Goal: Information Seeking & Learning: Compare options

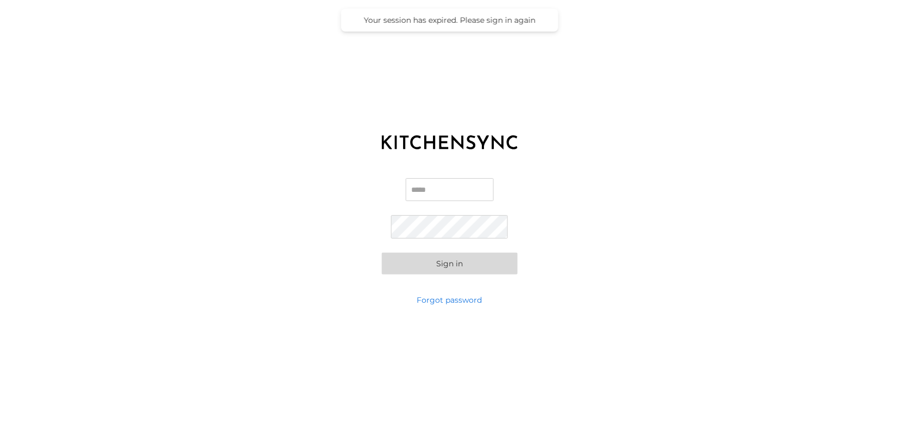
type input "**********"
click at [438, 264] on button "Sign in" at bounding box center [450, 264] width 136 height 22
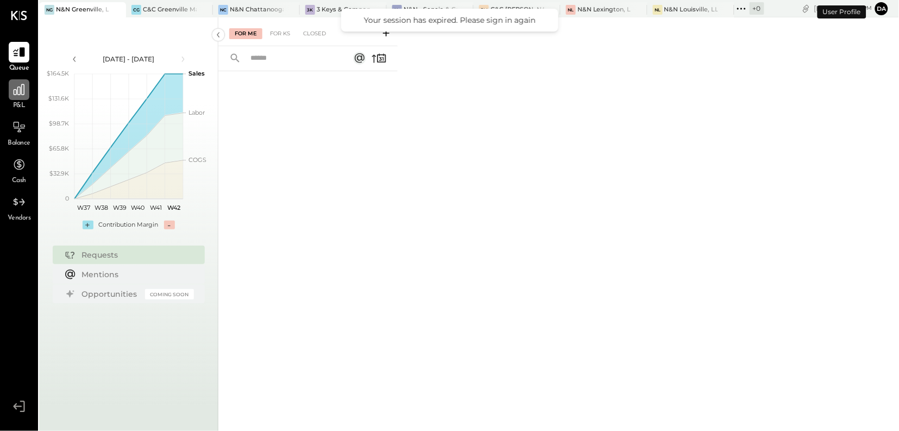
click at [23, 93] on icon at bounding box center [19, 90] width 14 height 14
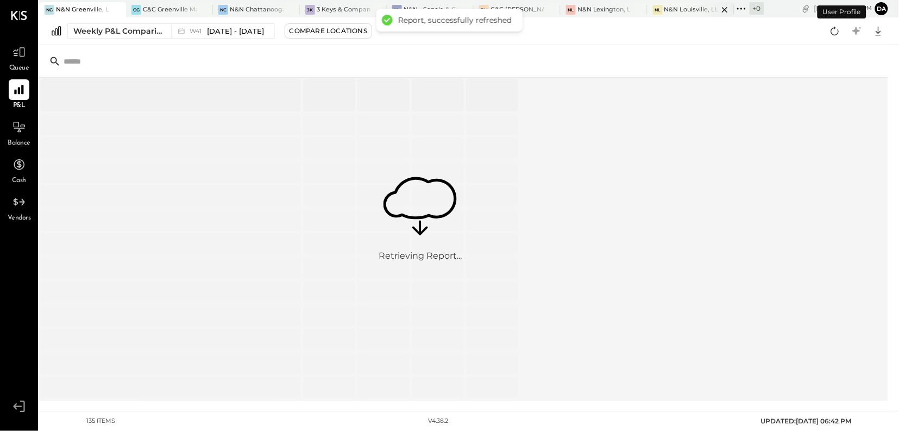
click at [672, 9] on div "N&N Louisville, LLC" at bounding box center [691, 9] width 54 height 9
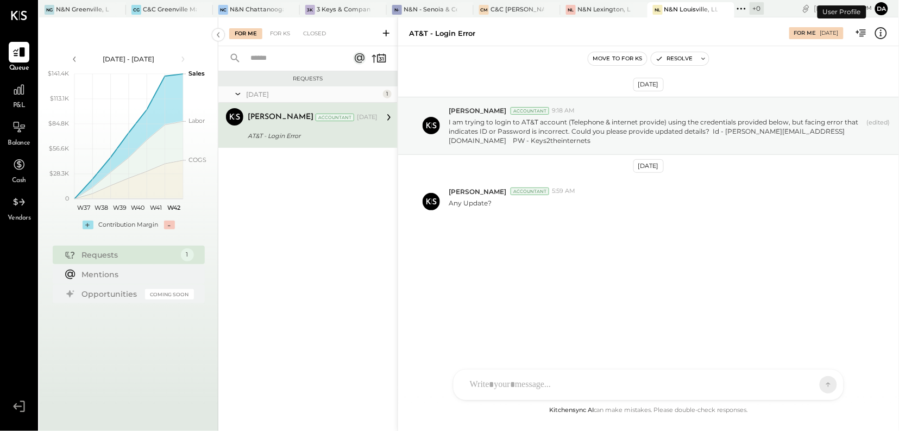
click at [16, 102] on span "P&L" at bounding box center [19, 106] width 12 height 10
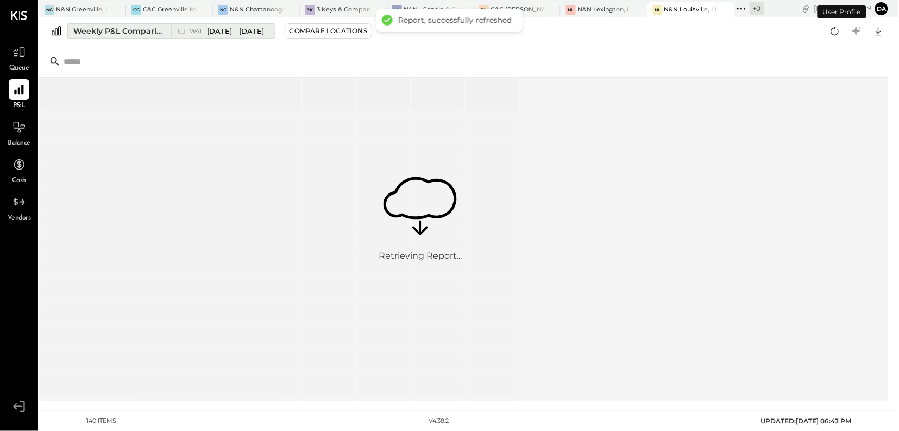
click at [112, 32] on div "Weekly P&L Comparison" at bounding box center [118, 31] width 91 height 11
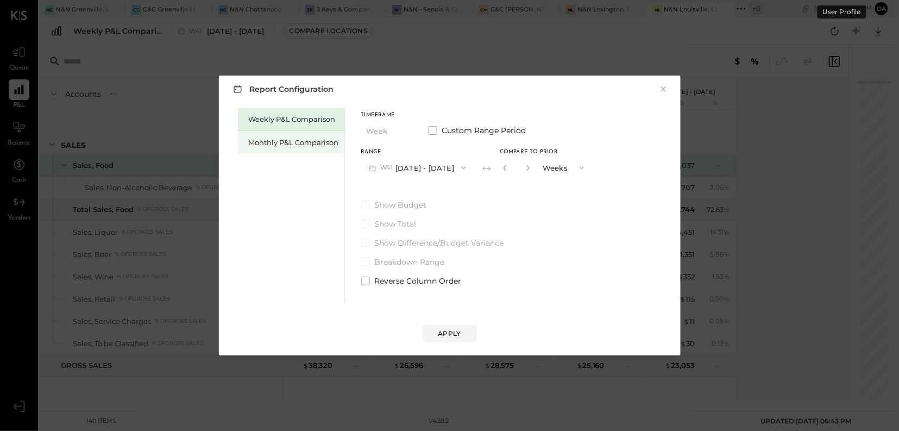
click at [281, 143] on div "Monthly P&L Comparison" at bounding box center [294, 142] width 90 height 10
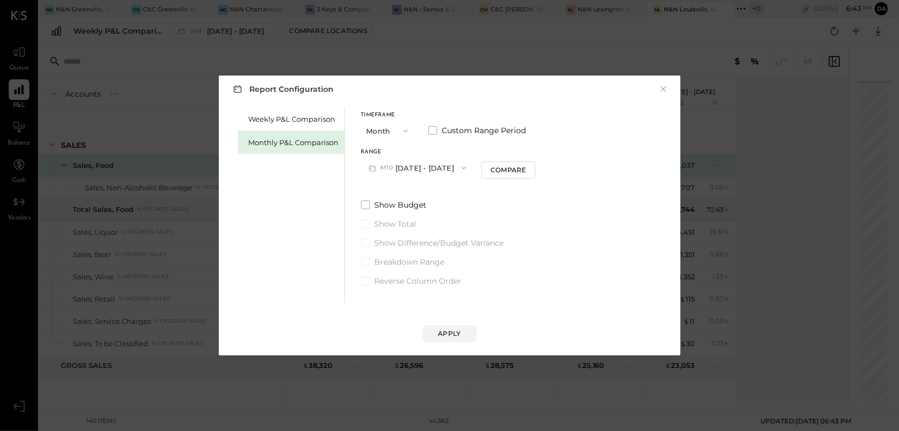
click at [405, 133] on icon "button" at bounding box center [405, 131] width 9 height 9
click at [380, 191] on span "Year" at bounding box center [377, 188] width 15 height 7
click at [448, 334] on div "Apply" at bounding box center [449, 333] width 23 height 9
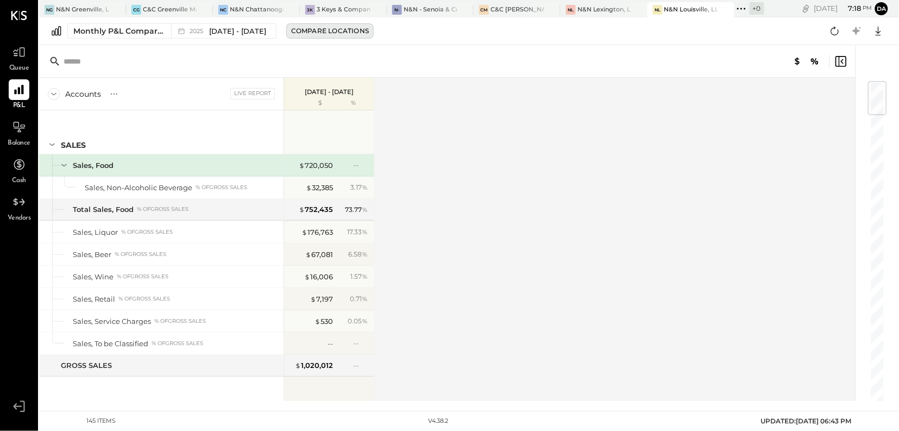
click at [332, 32] on div "Compare Locations" at bounding box center [330, 30] width 78 height 9
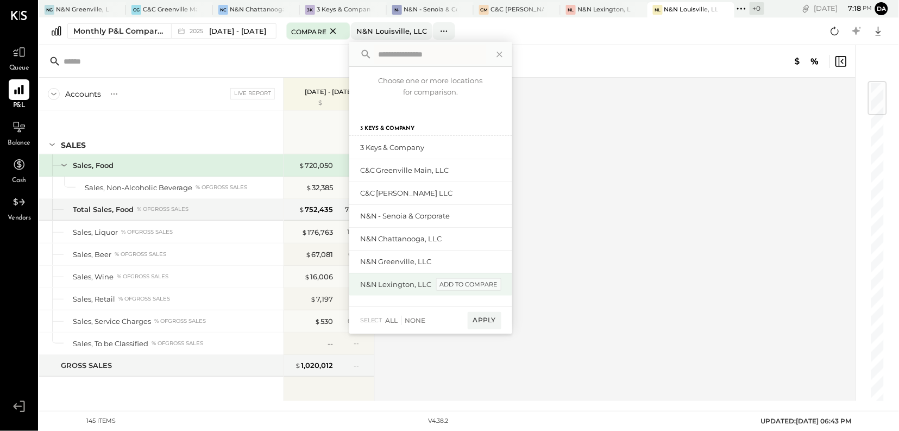
click at [493, 284] on div "add to compare" at bounding box center [468, 284] width 65 height 13
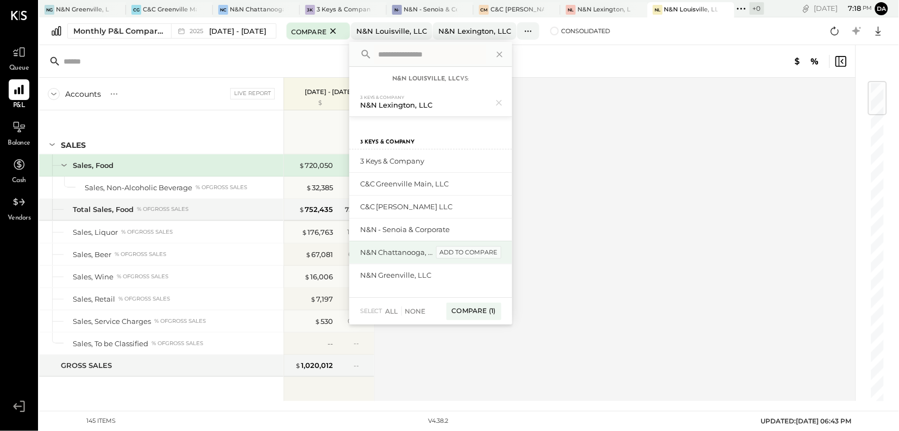
click at [486, 249] on div "add to compare" at bounding box center [468, 252] width 65 height 13
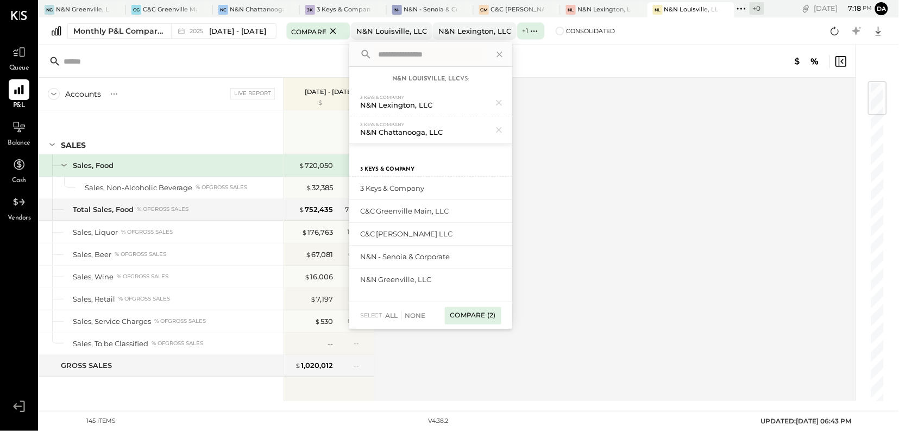
click at [481, 314] on div "Compare (2)" at bounding box center [473, 315] width 56 height 17
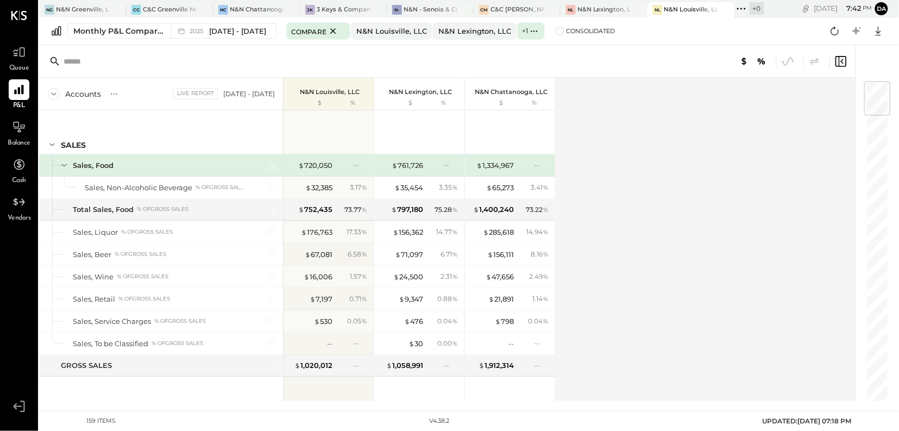
click at [684, 11] on div "N&N Louisville, LLC" at bounding box center [691, 9] width 54 height 9
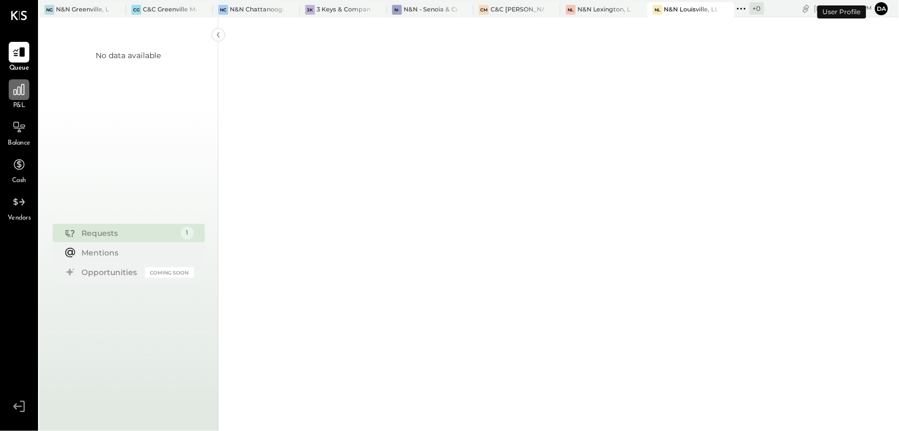
click at [18, 90] on icon at bounding box center [19, 90] width 14 height 14
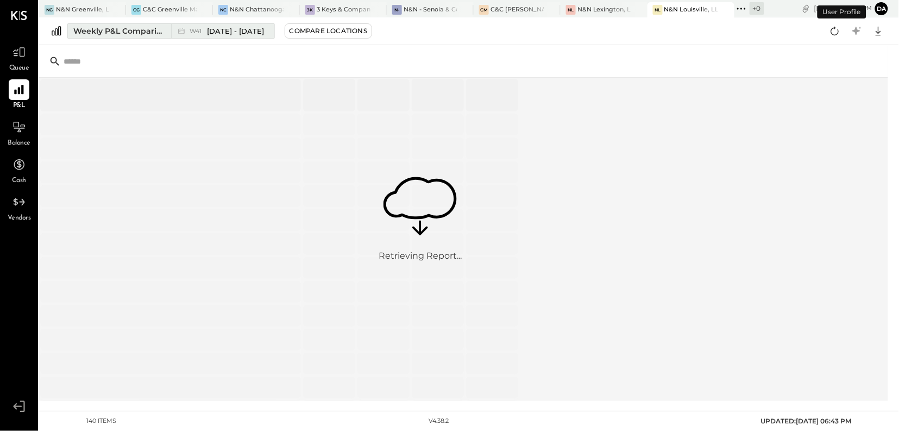
click at [122, 32] on div "Weekly P&L Comparison" at bounding box center [118, 31] width 91 height 11
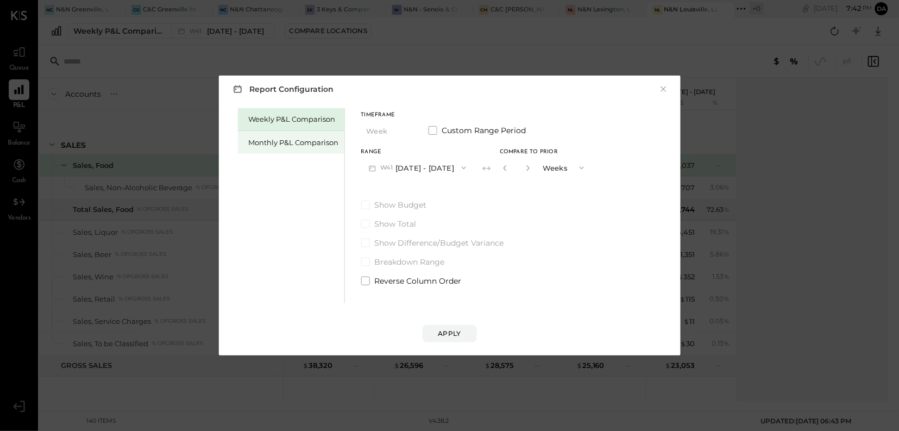
click at [274, 142] on div "Monthly P&L Comparison" at bounding box center [294, 142] width 90 height 10
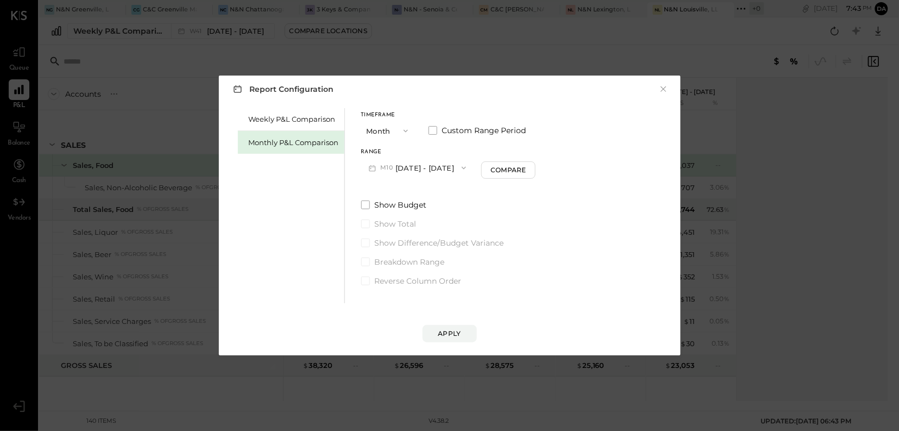
click at [460, 172] on icon "button" at bounding box center [464, 167] width 9 height 9
click at [417, 192] on span "[DATE] - [DATE]" at bounding box center [414, 191] width 52 height 9
click at [451, 333] on div "Apply" at bounding box center [449, 333] width 23 height 9
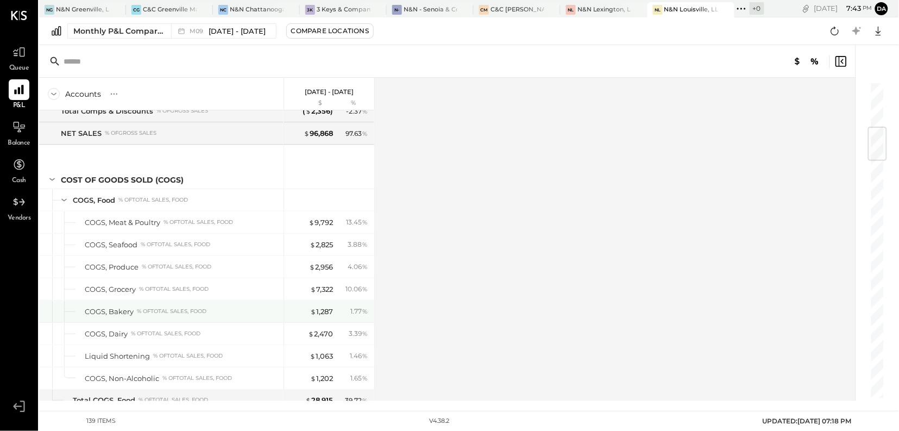
scroll to position [386, 0]
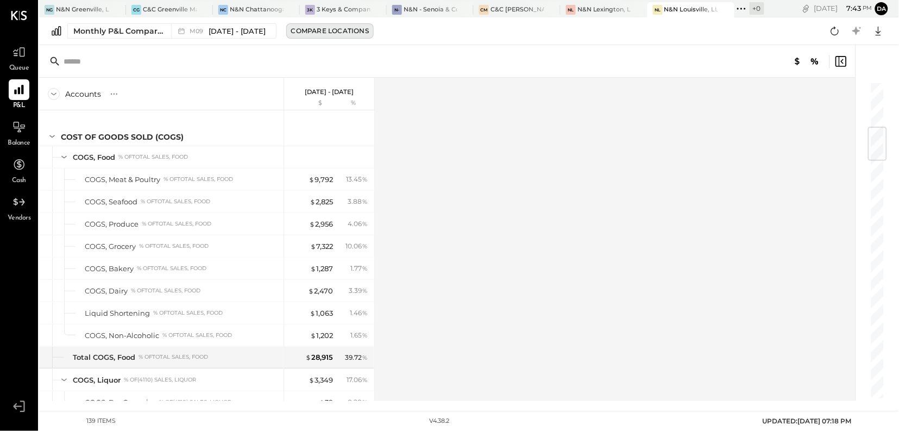
click at [347, 33] on div "Compare Locations" at bounding box center [330, 30] width 78 height 9
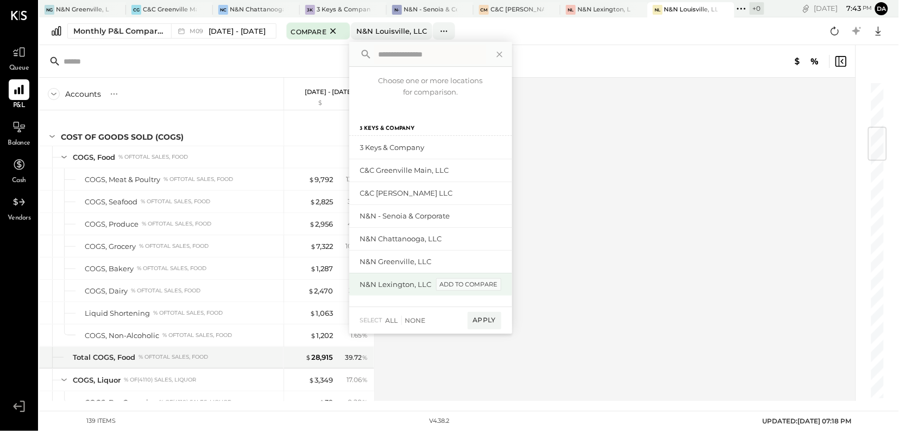
click at [471, 285] on div "add to compare" at bounding box center [468, 284] width 65 height 13
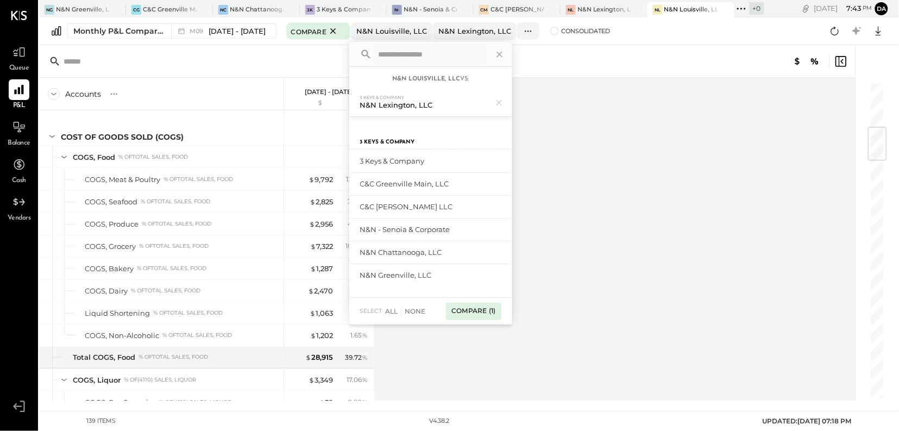
click at [469, 312] on div "Compare (1)" at bounding box center [473, 311] width 55 height 17
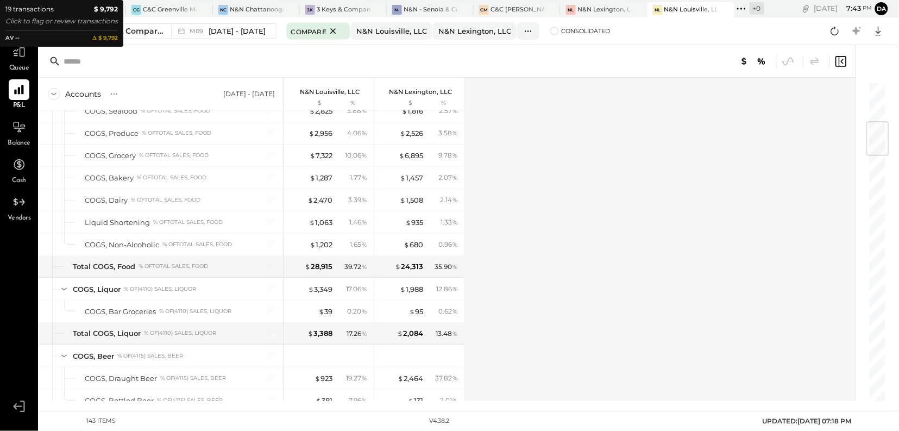
scroll to position [340, 0]
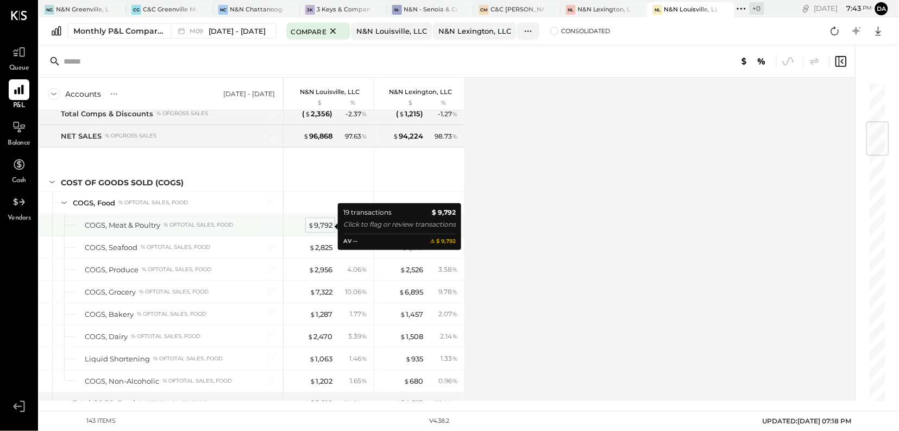
click at [315, 225] on div "$ 9,792" at bounding box center [320, 225] width 24 height 10
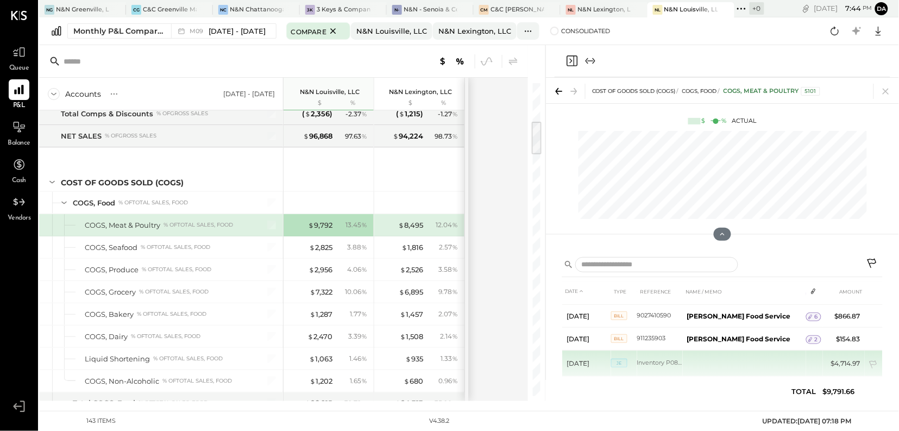
scroll to position [384, 0]
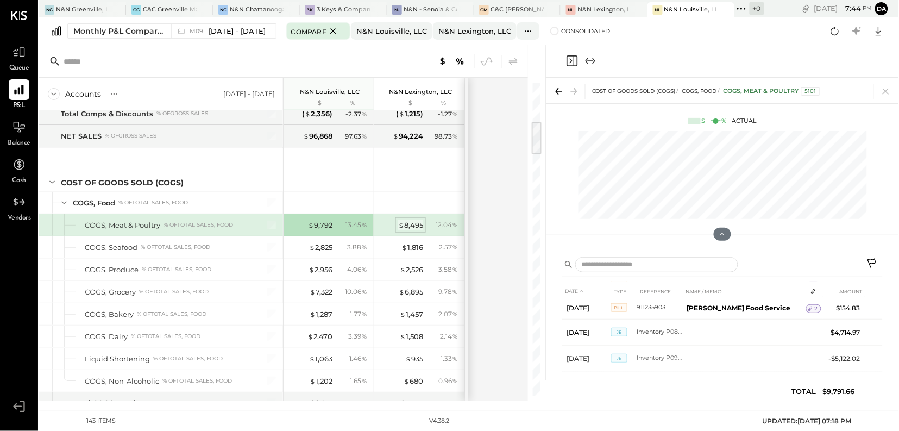
click at [411, 228] on div "$ 8,495" at bounding box center [410, 225] width 25 height 10
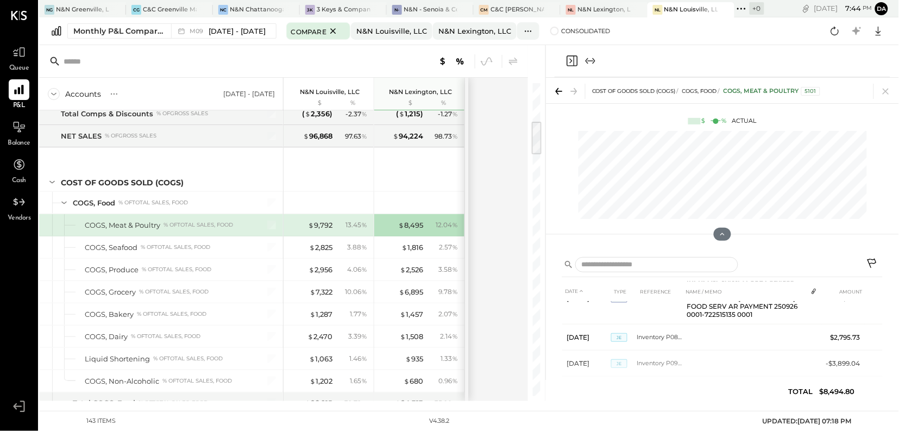
scroll to position [486, 0]
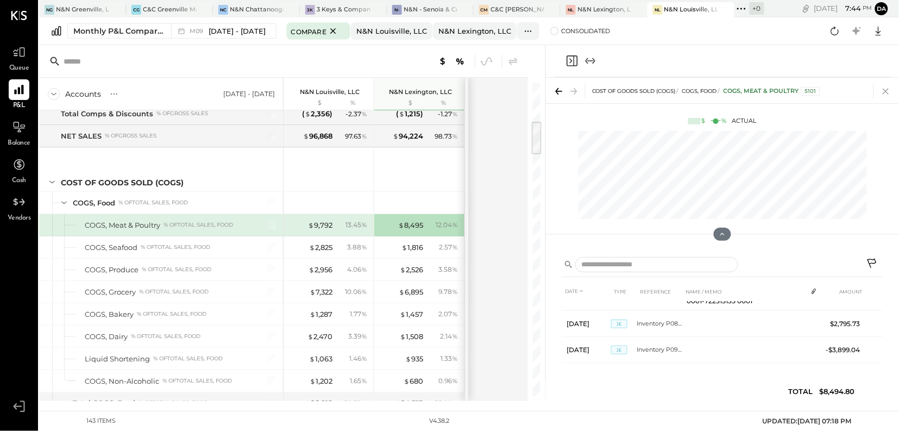
click at [886, 93] on icon at bounding box center [885, 91] width 15 height 15
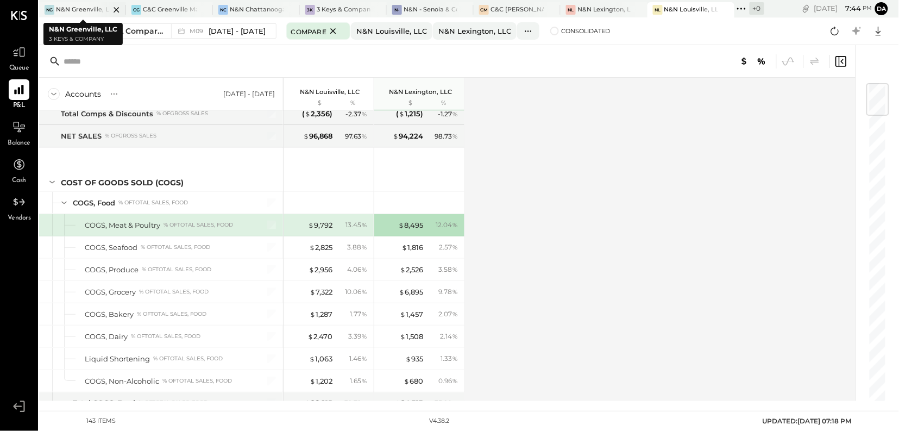
click at [84, 9] on div "N&N Greenville, LLC" at bounding box center [83, 9] width 54 height 9
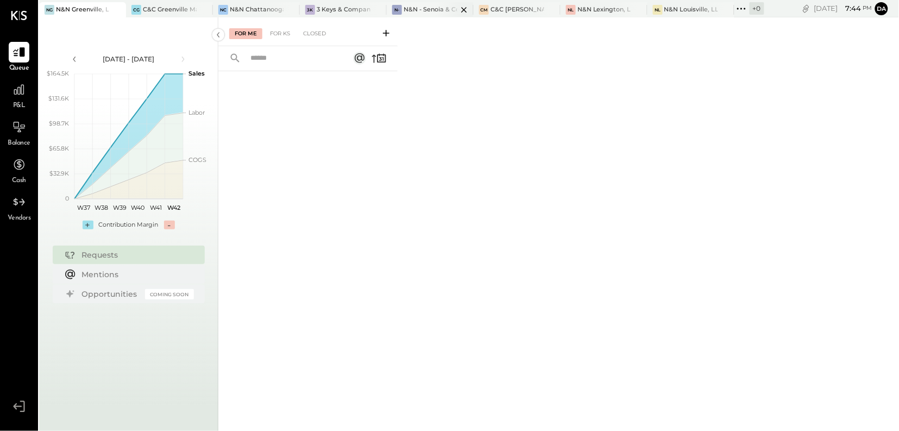
click at [427, 7] on div "N&N - Senoia & Corporate" at bounding box center [431, 9] width 54 height 9
click at [20, 91] on icon at bounding box center [19, 89] width 11 height 11
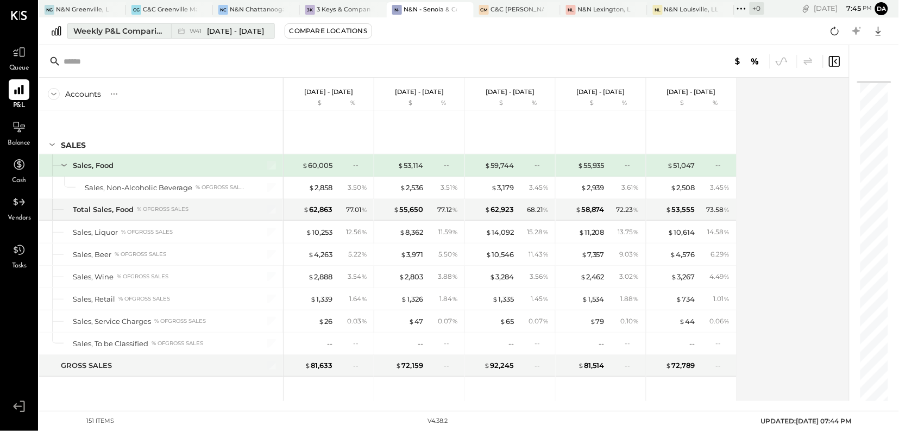
click at [118, 32] on div "Weekly P&L Comparison" at bounding box center [118, 31] width 91 height 11
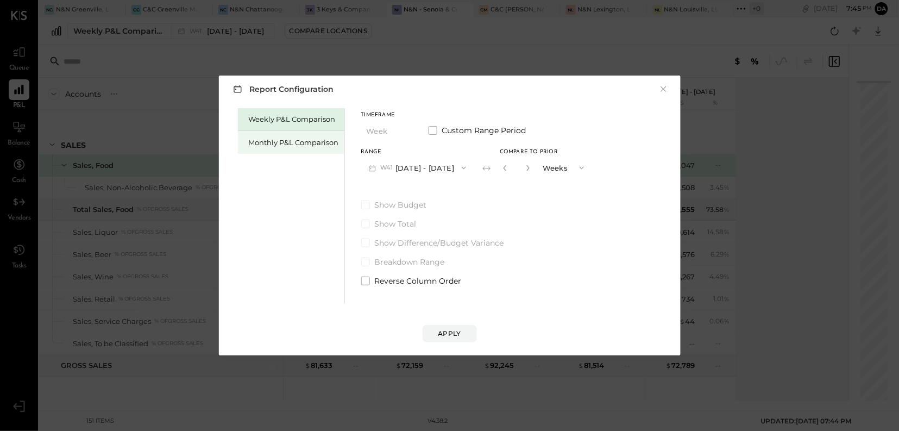
click at [250, 140] on div "Monthly P&L Comparison" at bounding box center [294, 142] width 90 height 10
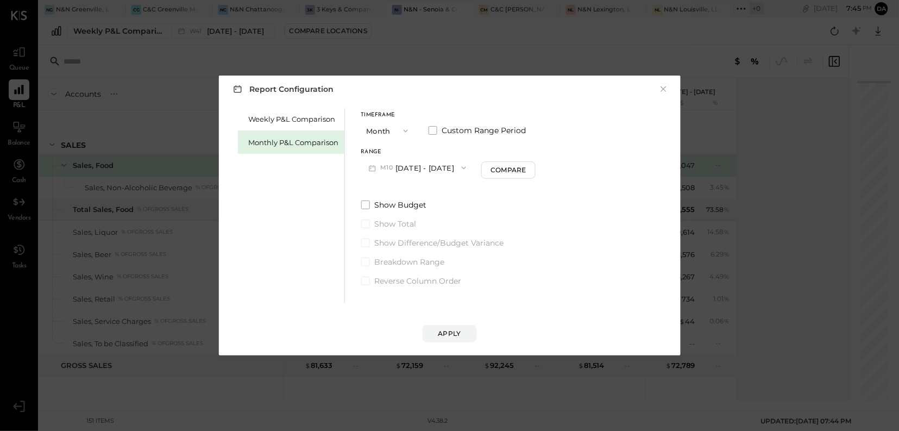
click at [461, 168] on icon "button" at bounding box center [464, 167] width 9 height 9
click at [424, 196] on span "[DATE] - [DATE]" at bounding box center [414, 191] width 52 height 9
click at [456, 333] on div "Apply" at bounding box center [449, 333] width 23 height 9
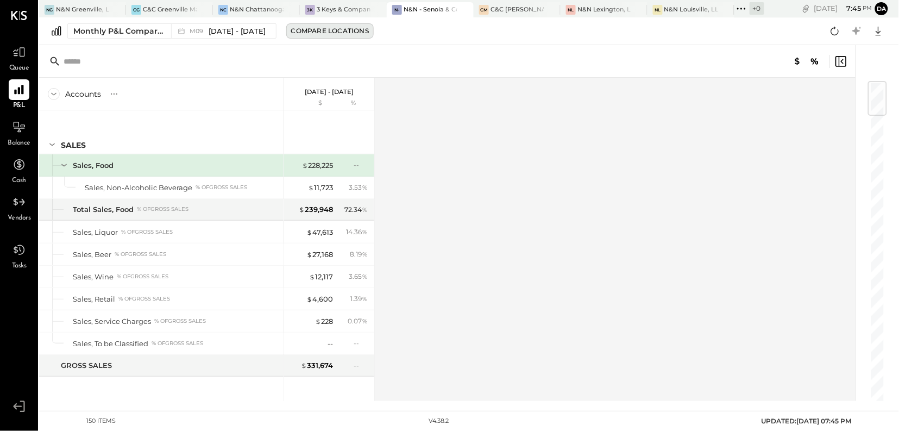
click at [345, 36] on button "Compare Locations" at bounding box center [329, 30] width 87 height 15
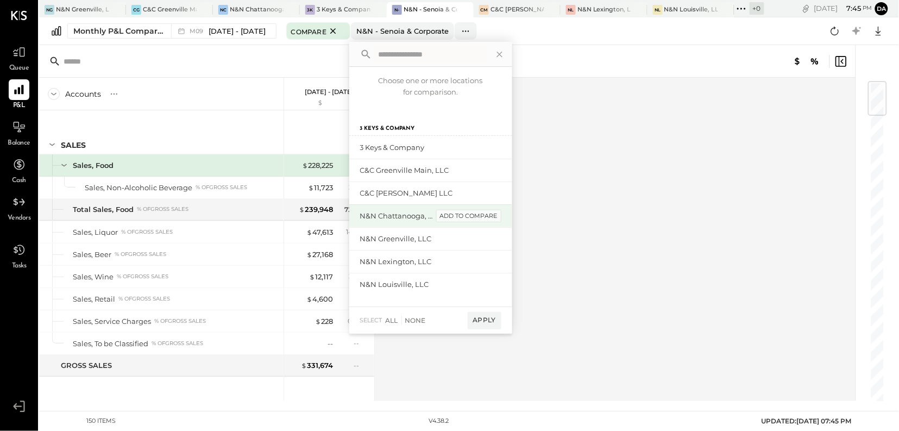
click at [461, 215] on div "add to compare" at bounding box center [468, 216] width 65 height 13
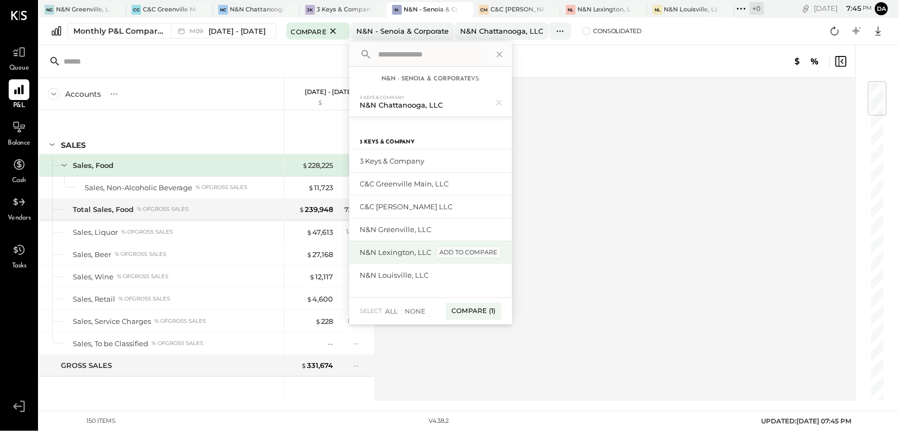
click at [461, 254] on div "add to compare" at bounding box center [468, 252] width 65 height 13
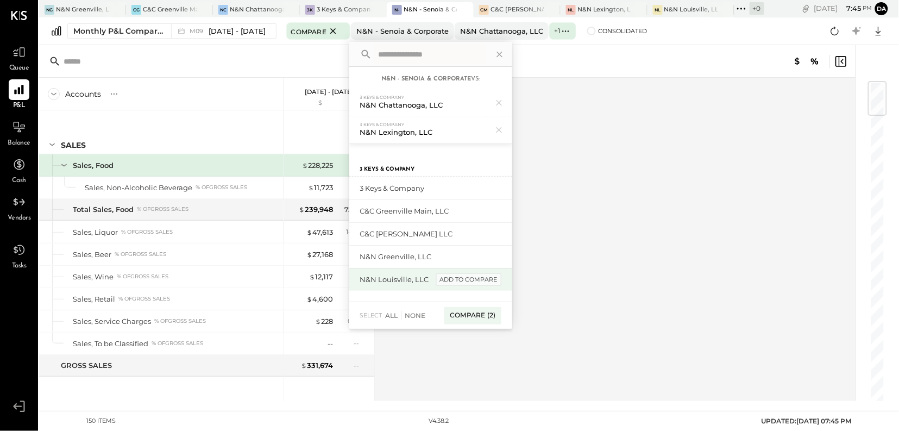
click at [454, 280] on div "add to compare" at bounding box center [468, 279] width 65 height 13
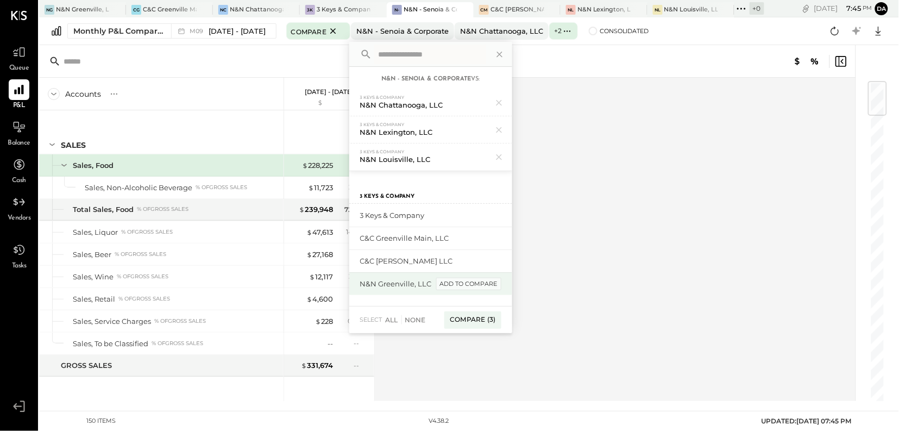
click at [468, 284] on div "add to compare" at bounding box center [468, 284] width 65 height 13
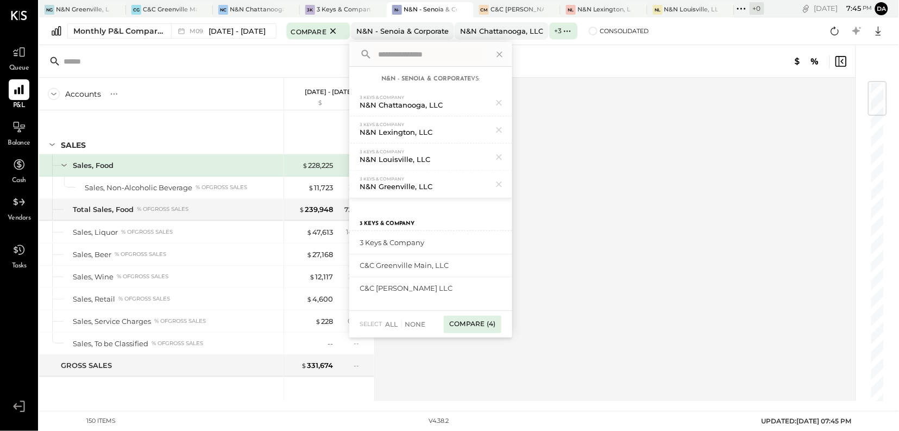
click at [466, 330] on div "Compare (4)" at bounding box center [472, 324] width 57 height 17
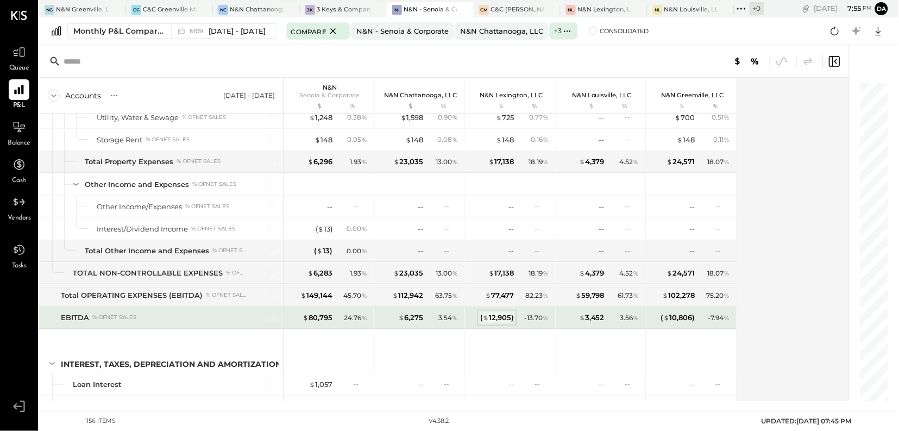
scroll to position [2757, 0]
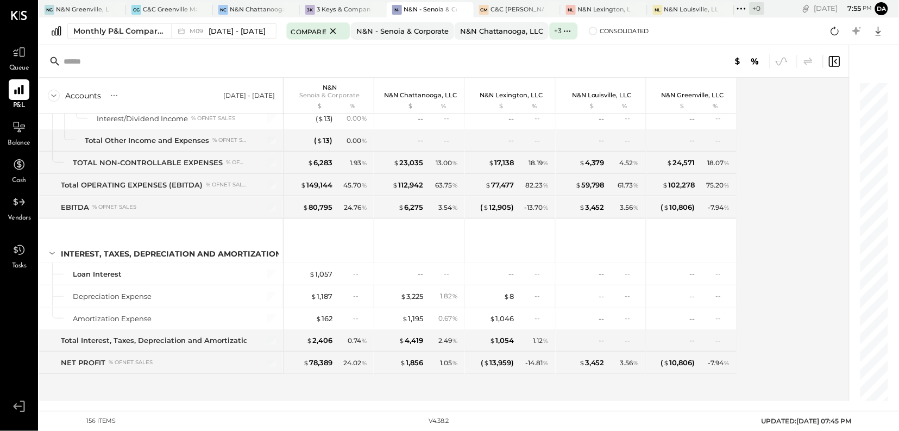
click at [791, 190] on div "Accounts S % GL [DATE] - [DATE] N&N Senoia & Corporate $ % N&N Chattanooga, LLC…" at bounding box center [445, 239] width 812 height 323
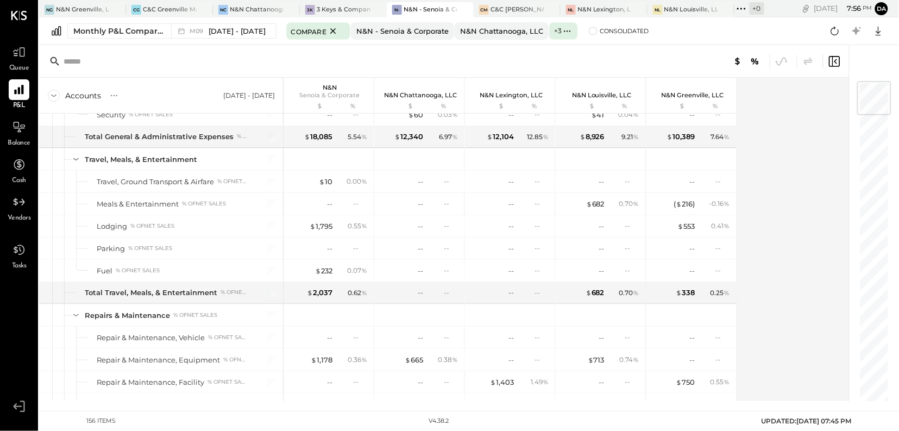
scroll to position [0, 0]
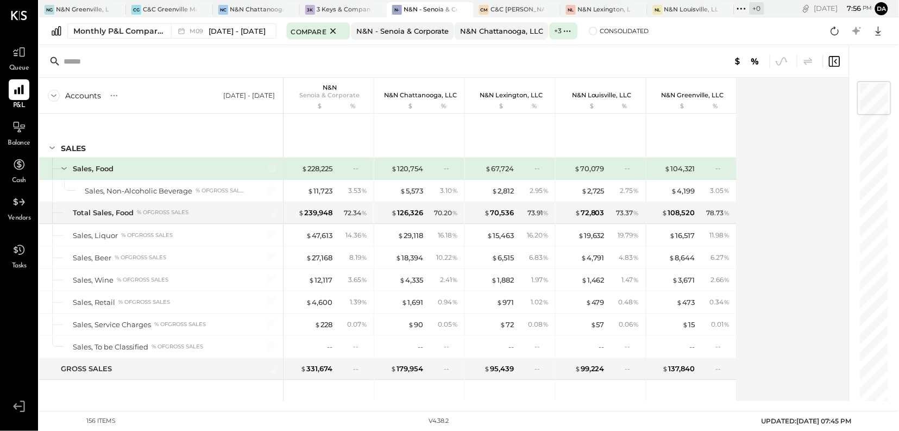
click at [830, 139] on div "Accounts S % GL [DATE] - [DATE] N&N Senoia & Corporate $ % N&N Chattanooga, LLC…" at bounding box center [445, 239] width 812 height 323
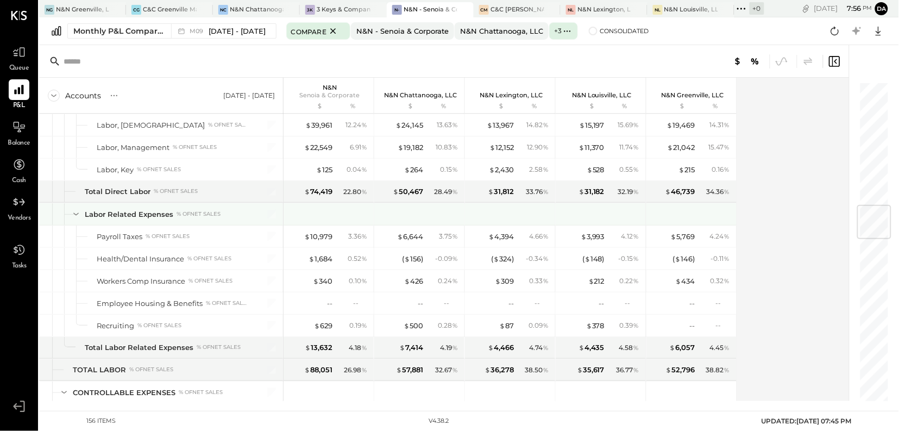
click at [791, 189] on div "Accounts S % GL [DATE] - [DATE] N&N Senoia & Corporate $ % N&N Chattanooga, LLC…" at bounding box center [445, 239] width 812 height 323
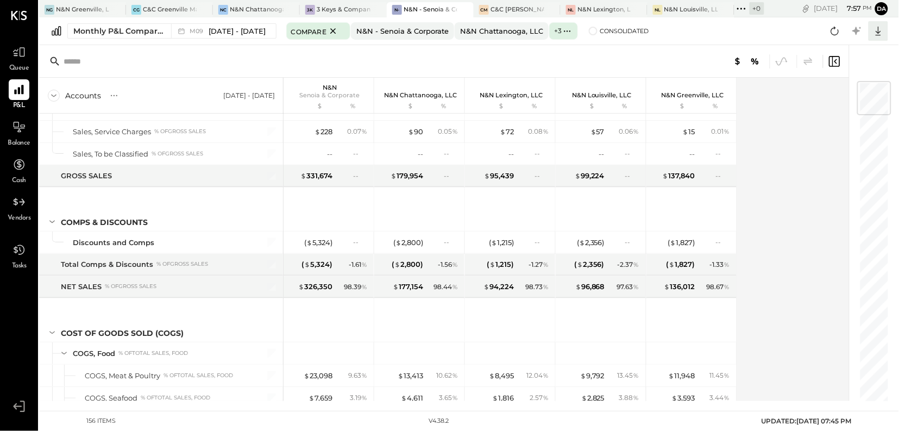
scroll to position [0, 0]
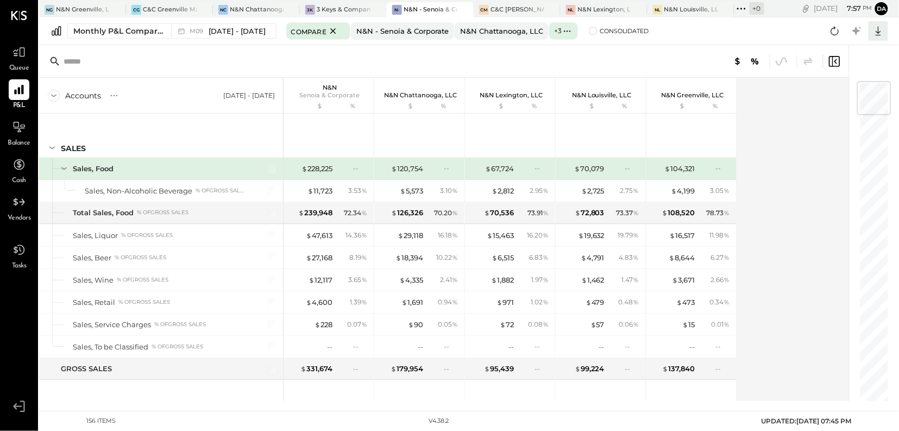
click at [880, 30] on icon at bounding box center [878, 31] width 14 height 14
click at [829, 96] on div "Excel" at bounding box center [844, 94] width 87 height 23
